Goal: Task Accomplishment & Management: Manage account settings

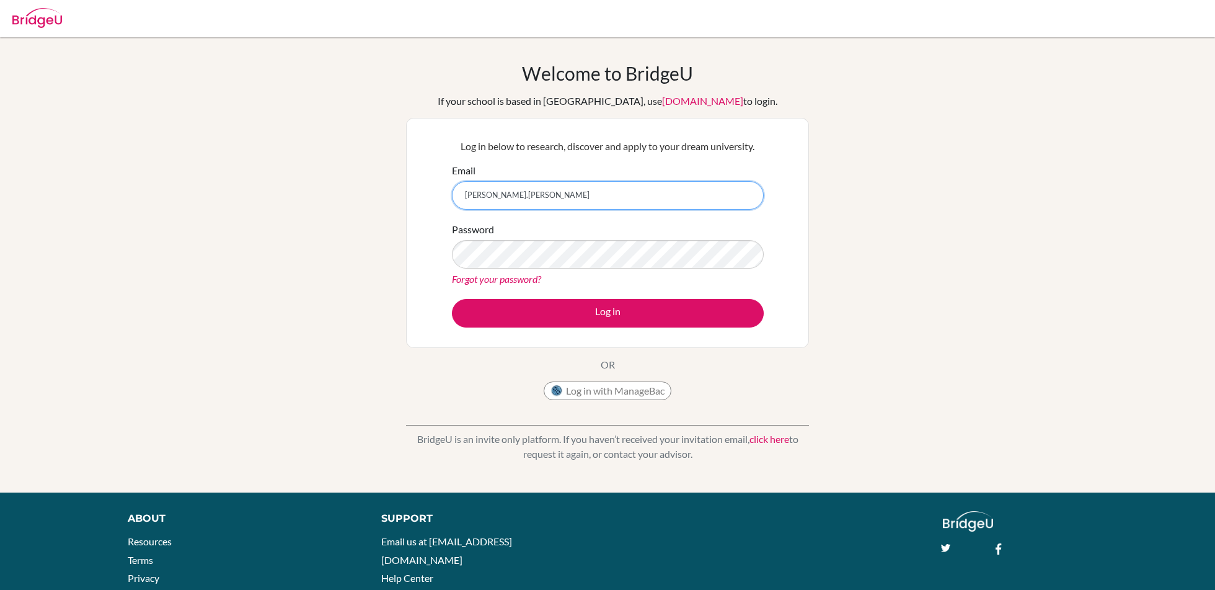
click at [534, 197] on input "[PERSON_NAME].[PERSON_NAME]" at bounding box center [608, 195] width 312 height 29
type input "[PERSON_NAME][EMAIL_ADDRESS][PERSON_NAME][DOMAIN_NAME]"
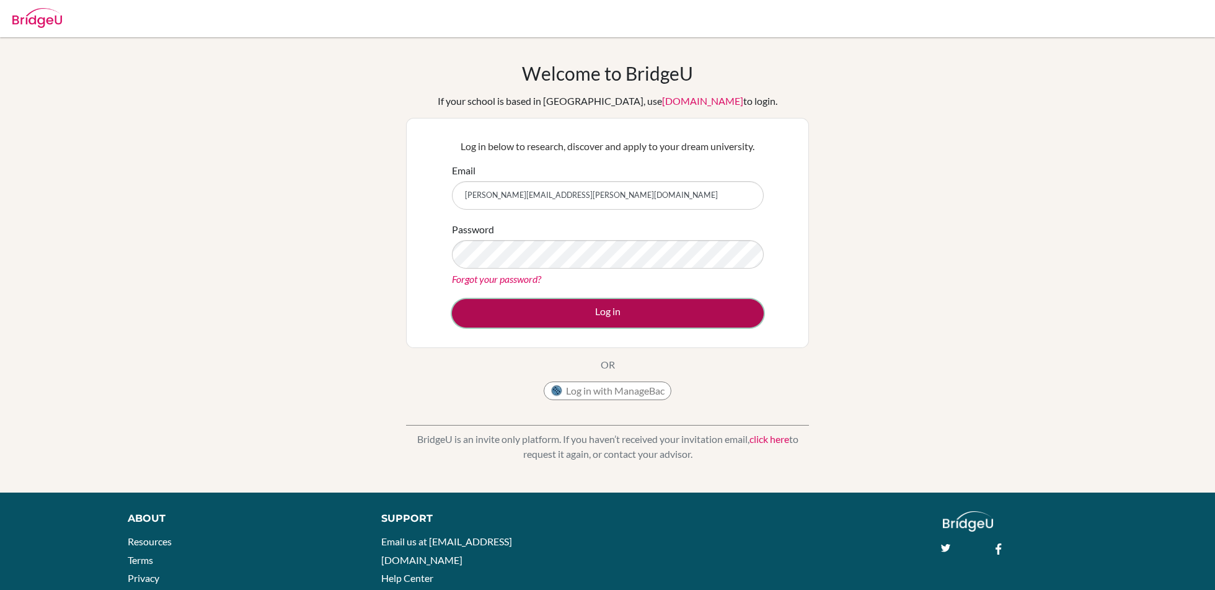
click at [593, 310] on button "Log in" at bounding box center [608, 313] width 312 height 29
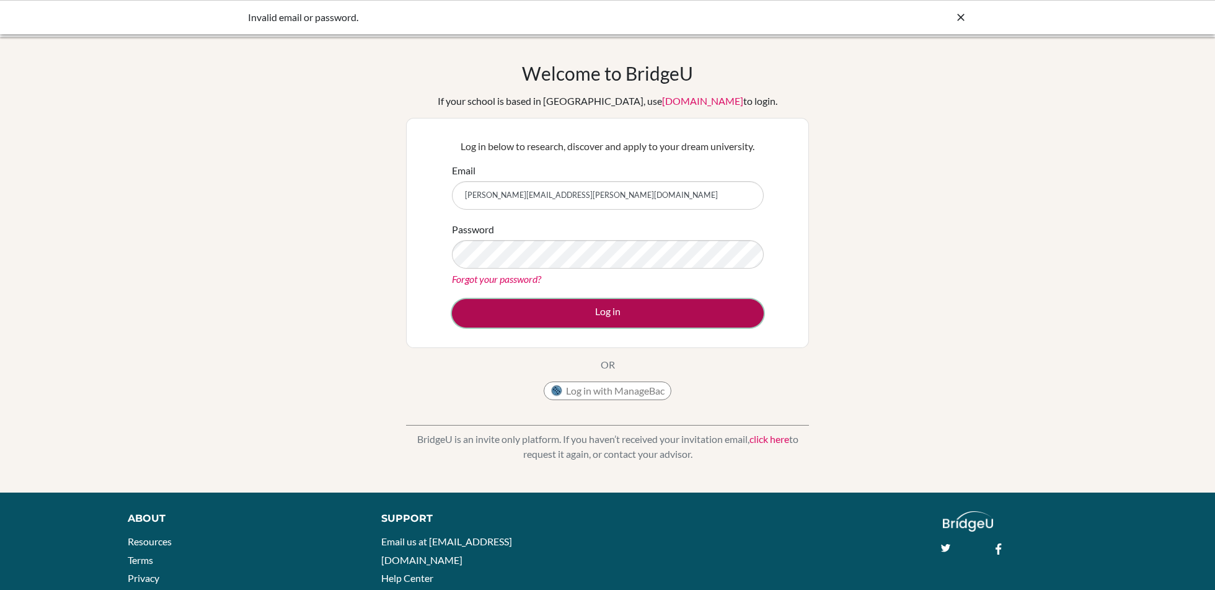
click at [491, 311] on button "Log in" at bounding box center [608, 313] width 312 height 29
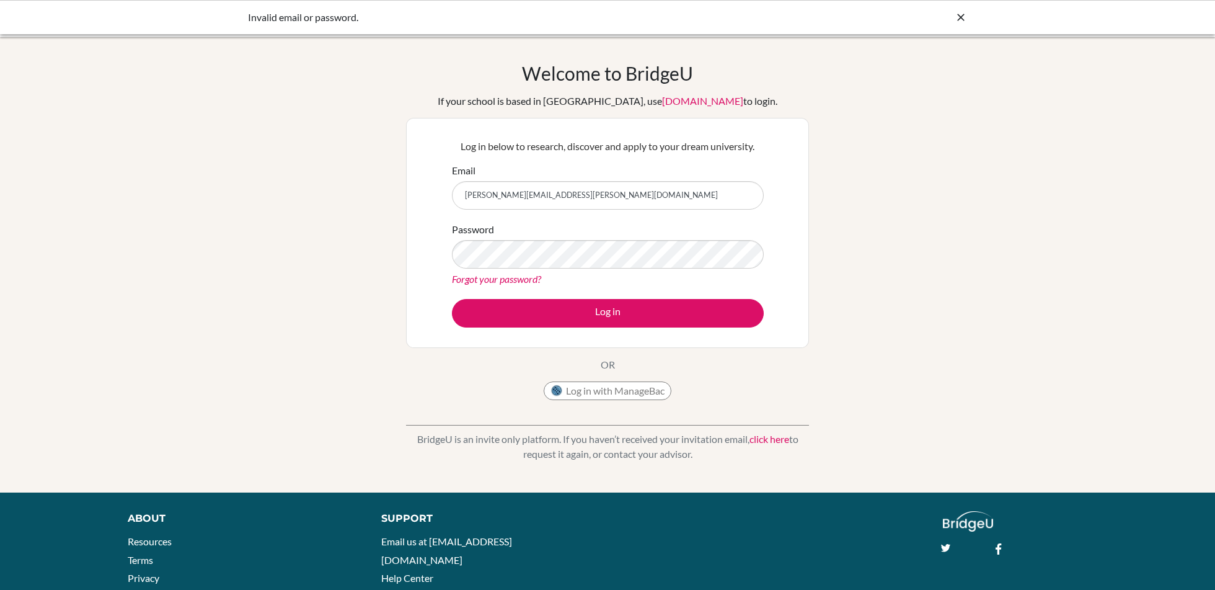
click at [500, 279] on link "Forgot your password?" at bounding box center [496, 279] width 89 height 12
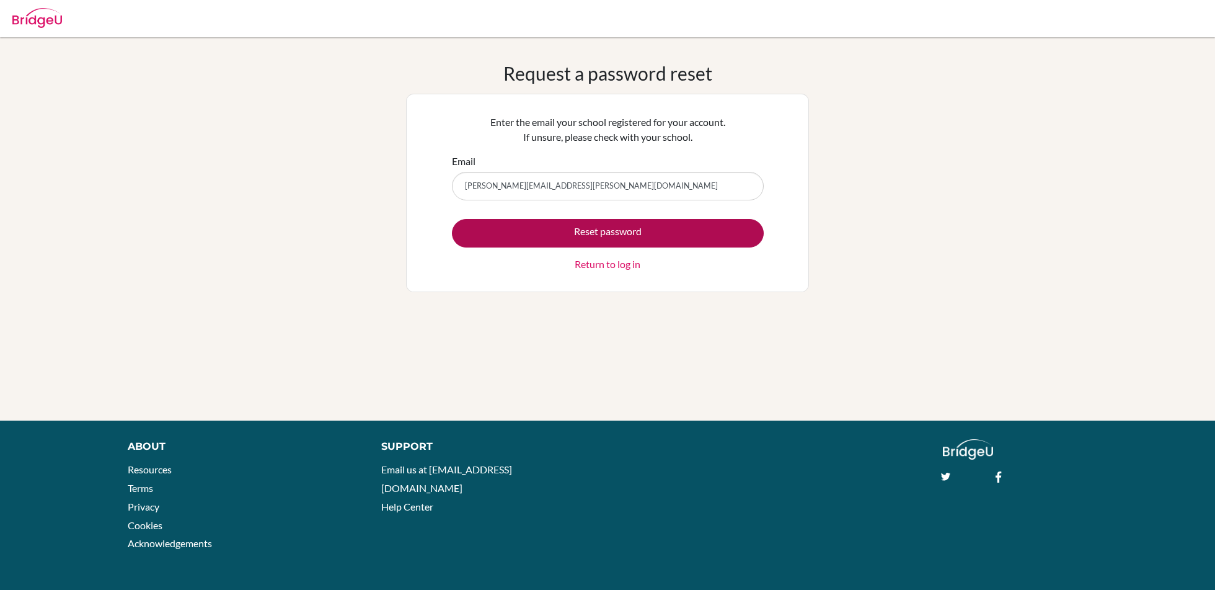
type input "[PERSON_NAME][EMAIL_ADDRESS][PERSON_NAME][DOMAIN_NAME]"
click at [492, 239] on button "Reset password" at bounding box center [608, 233] width 312 height 29
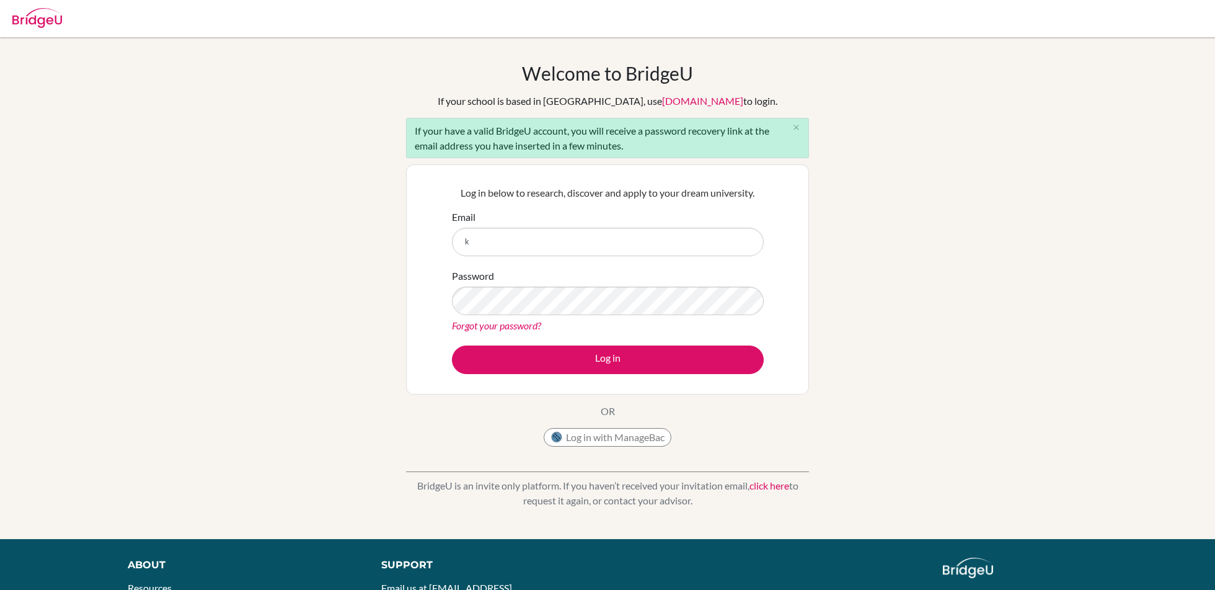
type input "[PERSON_NAME][EMAIL_ADDRESS][PERSON_NAME][DOMAIN_NAME]"
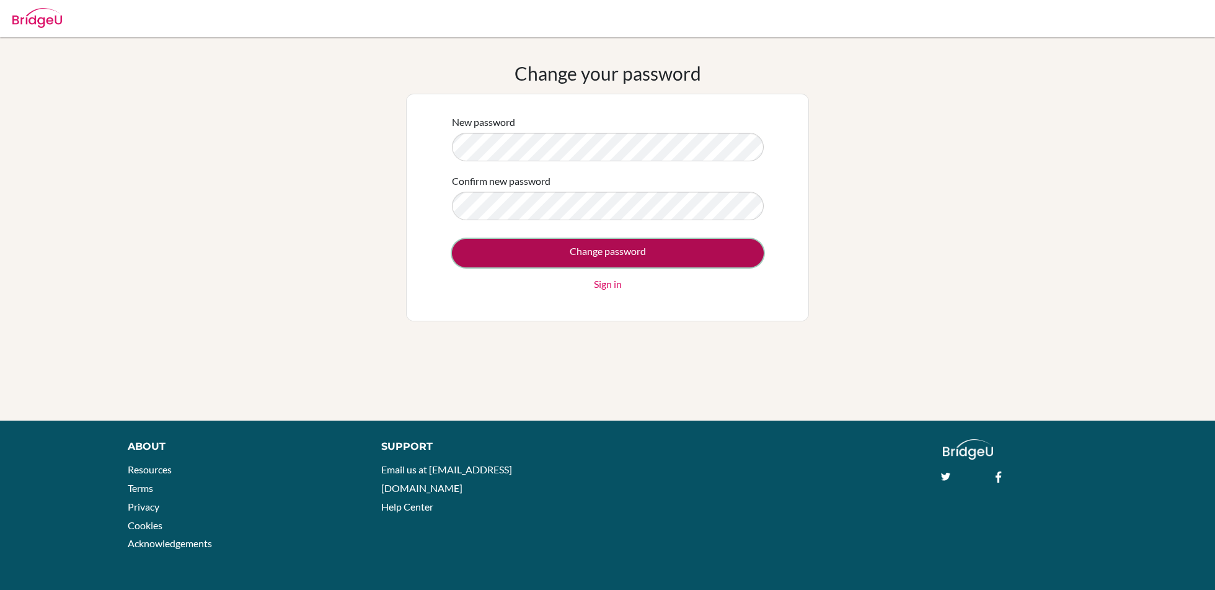
click at [628, 251] on input "Change password" at bounding box center [608, 253] width 312 height 29
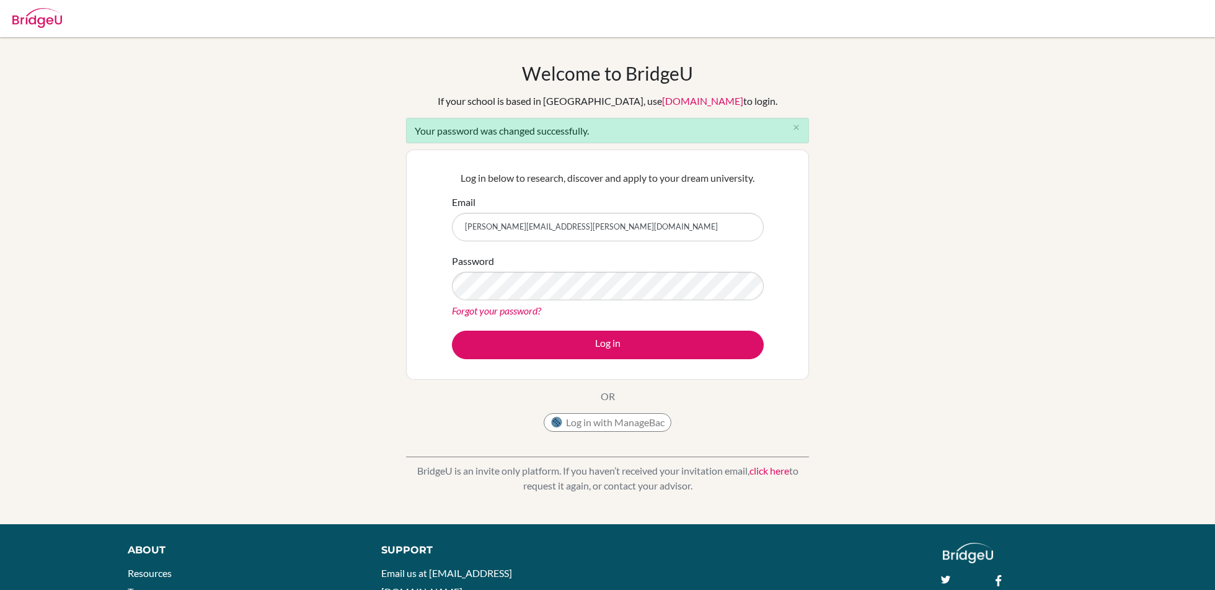
type input "[PERSON_NAME][EMAIL_ADDRESS][PERSON_NAME][DOMAIN_NAME]"
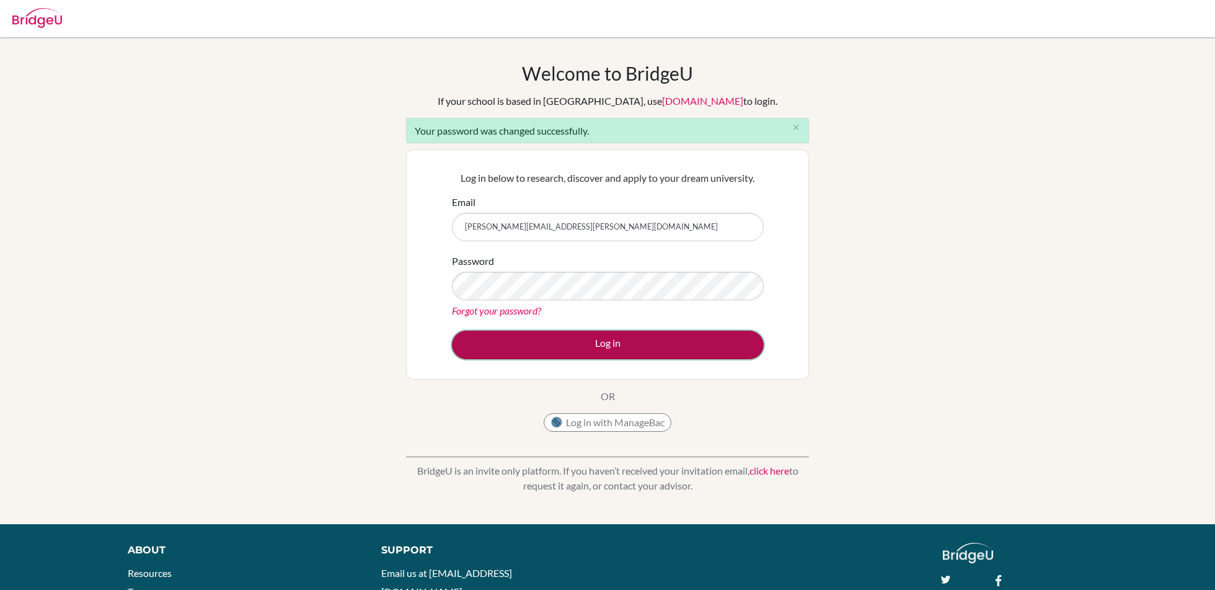
click at [497, 335] on button "Log in" at bounding box center [608, 345] width 312 height 29
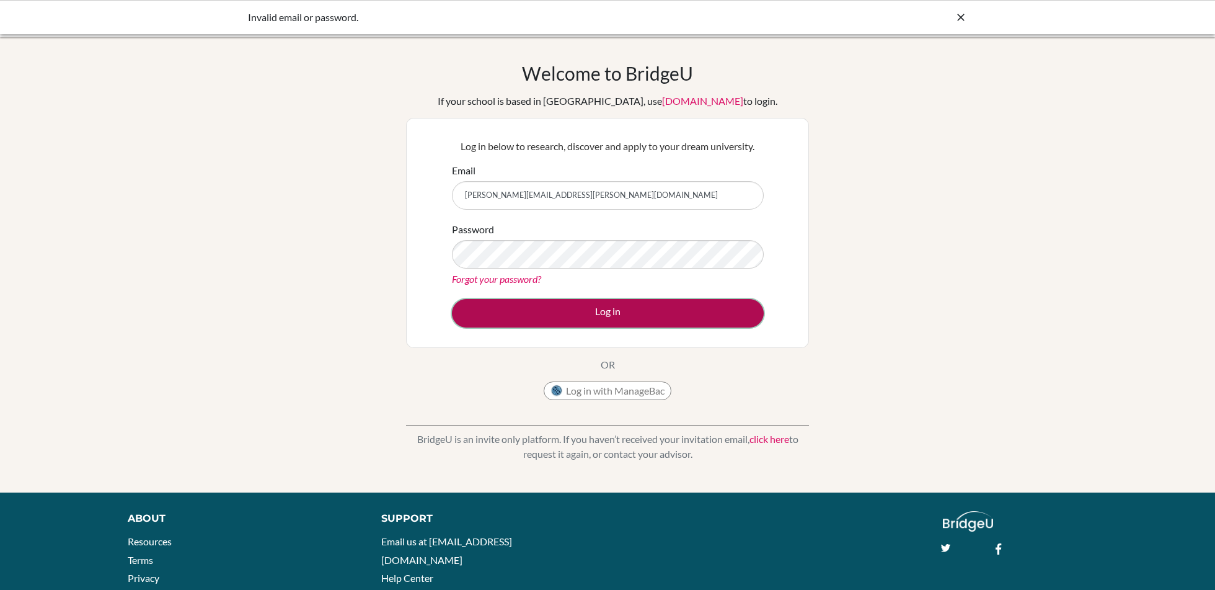
click at [486, 313] on button "Log in" at bounding box center [608, 313] width 312 height 29
